Goal: Transaction & Acquisition: Book appointment/travel/reservation

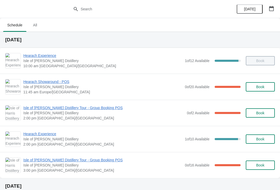
click at [48, 136] on span "Hearach Experience" at bounding box center [102, 134] width 159 height 5
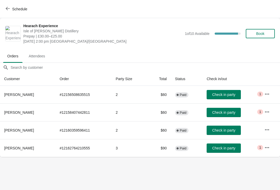
click at [3, 12] on button "Schedule" at bounding box center [17, 8] width 29 height 9
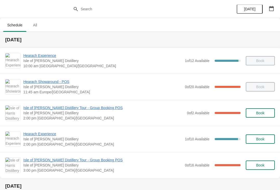
click at [53, 139] on span "Isle of [PERSON_NAME] Distillery" at bounding box center [102, 139] width 159 height 5
click at [50, 136] on span "Hearach Experience" at bounding box center [102, 134] width 159 height 5
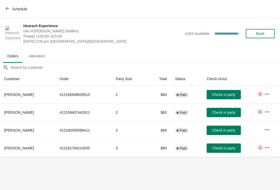
click at [5, 11] on button "Schedule" at bounding box center [17, 8] width 29 height 9
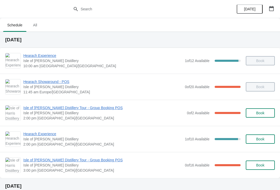
click at [66, 106] on span "Isle of [PERSON_NAME] Distillery Tour - Group Booking POS" at bounding box center [103, 107] width 161 height 5
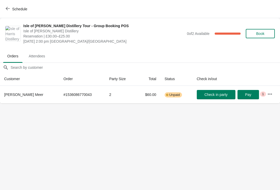
click at [264, 33] on span "Book" at bounding box center [260, 34] width 8 height 4
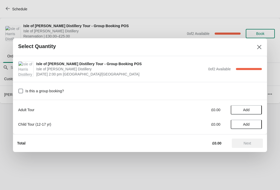
click at [31, 112] on div "Adult Tour" at bounding box center [90, 109] width 144 height 5
click at [247, 110] on span "Add" at bounding box center [246, 110] width 6 height 4
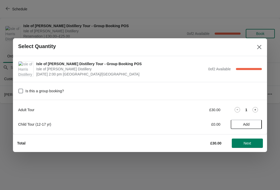
click at [249, 144] on span "Next" at bounding box center [247, 143] width 8 height 4
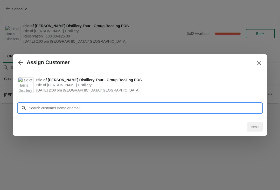
click at [68, 106] on input "Customer" at bounding box center [144, 108] width 233 height 9
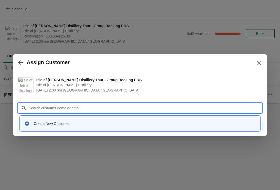
click at [53, 125] on div "Create New Customer" at bounding box center [145, 123] width 222 height 5
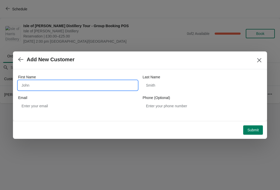
click at [40, 87] on input "First Name" at bounding box center [77, 85] width 119 height 9
type input "[PERSON_NAME]"
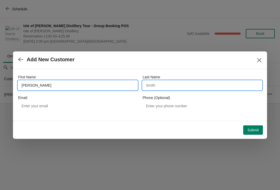
click at [179, 86] on input "Last Name" at bounding box center [201, 85] width 119 height 9
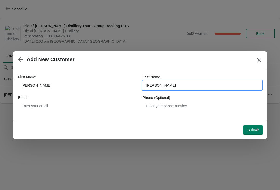
type input "Johnstone"
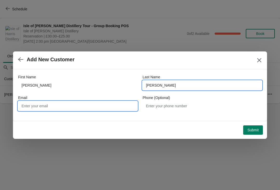
click at [82, 104] on input "Email" at bounding box center [77, 105] width 119 height 9
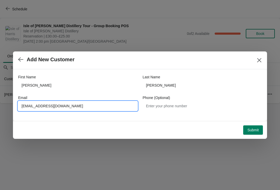
type input "Emilienicolejohnson@email.com"
click at [256, 131] on span "Submit" at bounding box center [252, 130] width 11 height 4
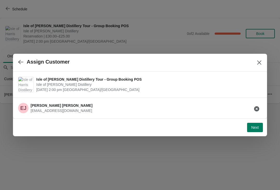
click at [253, 127] on span "Next" at bounding box center [255, 128] width 8 height 4
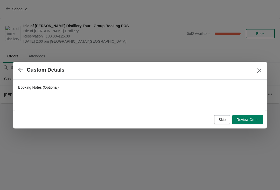
click at [223, 121] on span "Skip" at bounding box center [221, 120] width 7 height 4
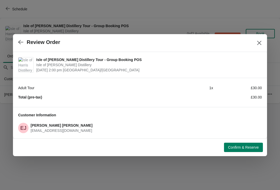
click at [246, 149] on span "Confirm & Reserve" at bounding box center [243, 148] width 31 height 4
click at [21, 42] on icon "button" at bounding box center [20, 42] width 5 height 5
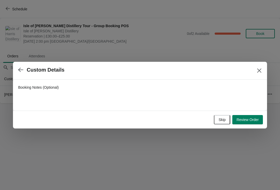
click at [249, 121] on span "Review Order" at bounding box center [247, 120] width 22 height 4
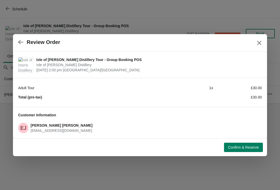
click at [243, 149] on span "Confirm & Reserve" at bounding box center [243, 148] width 31 height 4
click at [23, 42] on icon "button" at bounding box center [20, 42] width 5 height 4
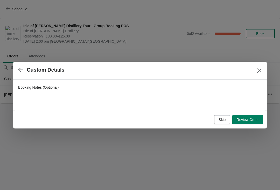
click at [224, 120] on span "Skip" at bounding box center [221, 120] width 7 height 4
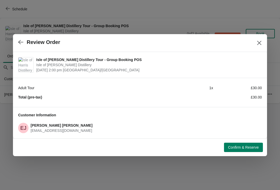
click at [234, 149] on span "Confirm & Reserve" at bounding box center [243, 148] width 31 height 4
click at [25, 40] on button "button" at bounding box center [20, 42] width 9 height 10
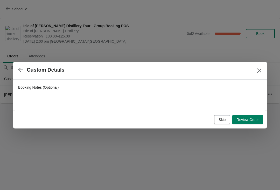
click at [25, 72] on button "button" at bounding box center [20, 70] width 9 height 10
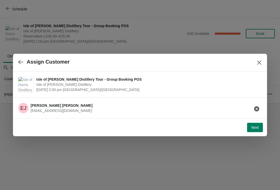
click at [110, 107] on div "EJ Emily Johnstone Emilienicolejohnson@email.com" at bounding box center [138, 106] width 248 height 14
click at [25, 61] on button "button" at bounding box center [20, 62] width 9 height 10
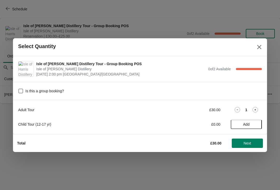
click at [256, 144] on span "Next" at bounding box center [247, 143] width 23 height 4
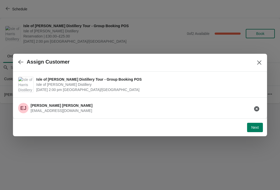
click at [252, 129] on span "Next" at bounding box center [255, 128] width 8 height 4
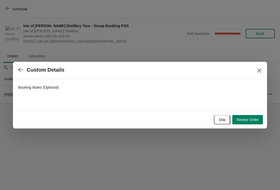
click at [246, 123] on button "Review Order" at bounding box center [247, 119] width 31 height 9
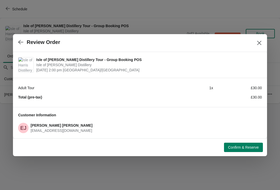
click at [239, 148] on span "Confirm & Reserve" at bounding box center [243, 148] width 31 height 4
click at [263, 45] on button "Close" at bounding box center [258, 42] width 9 height 9
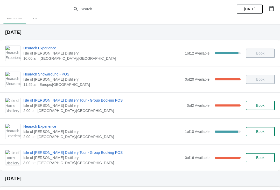
scroll to position [7, 0]
click at [253, 134] on span "Book" at bounding box center [260, 132] width 20 height 4
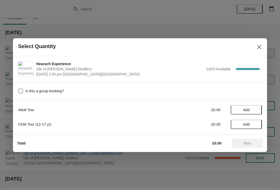
click at [251, 107] on button "Add" at bounding box center [245, 109] width 31 height 9
click at [248, 144] on span "Next" at bounding box center [247, 143] width 8 height 4
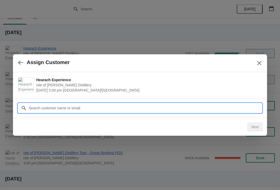
click at [46, 109] on input "Customer" at bounding box center [144, 108] width 233 height 9
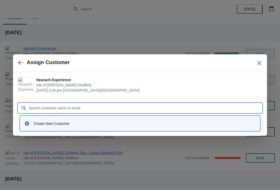
click at [47, 119] on div "Create New Customer" at bounding box center [139, 123] width 235 height 11
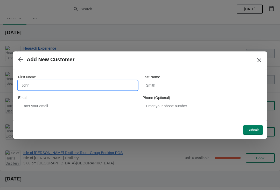
click at [45, 84] on input "First Name" at bounding box center [77, 85] width 119 height 9
type input "[PERSON_NAME]"
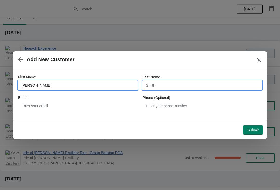
click at [158, 85] on input "Last Name" at bounding box center [201, 85] width 119 height 9
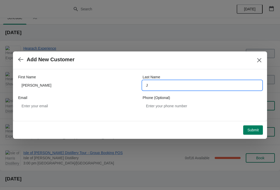
type input "Jo"
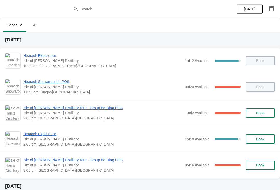
click at [265, 138] on span "Book" at bounding box center [260, 139] width 20 height 4
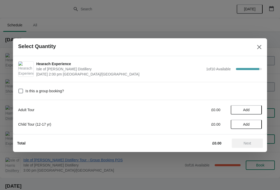
click at [261, 106] on button "Add" at bounding box center [245, 109] width 31 height 9
click at [254, 143] on span "Next" at bounding box center [247, 143] width 23 height 4
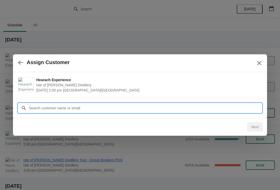
click at [144, 107] on input "Customer" at bounding box center [144, 108] width 233 height 9
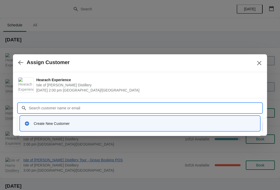
click at [103, 120] on div "Create New Customer" at bounding box center [139, 123] width 235 height 11
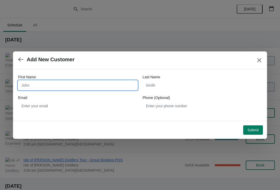
click at [75, 84] on input "First Name" at bounding box center [77, 85] width 119 height 9
type input "[PERSON_NAME]"
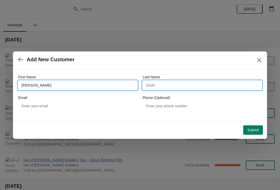
click at [166, 89] on input "Last Name" at bounding box center [201, 85] width 119 height 9
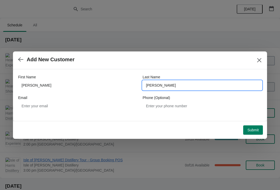
type input "[PERSON_NAME]"
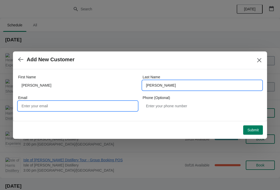
click at [82, 104] on input "Email" at bounding box center [77, 105] width 119 height 9
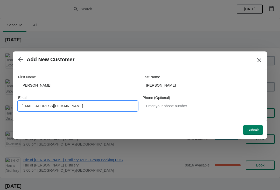
type input "[EMAIL_ADDRESS][DOMAIN_NAME]"
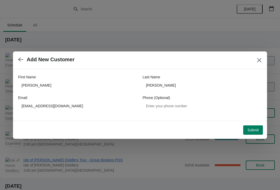
click at [255, 131] on span "Submit" at bounding box center [252, 130] width 11 height 4
